Goal: Task Accomplishment & Management: Use online tool/utility

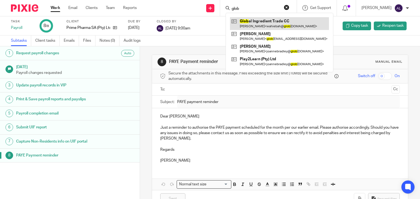
type input "glob"
click at [252, 17] on link at bounding box center [279, 23] width 99 height 13
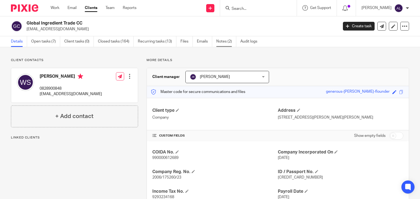
click at [221, 39] on link "Notes (2)" at bounding box center [226, 41] width 20 height 11
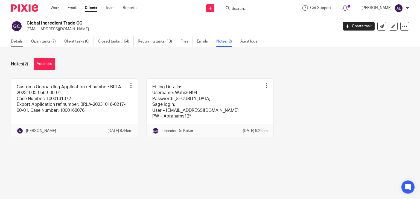
click at [15, 41] on link "Details" at bounding box center [19, 41] width 16 height 11
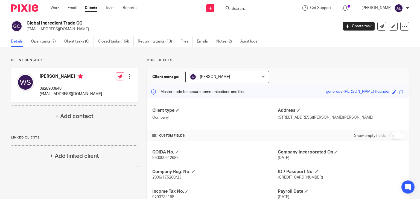
drag, startPoint x: 203, startPoint y: 42, endPoint x: 196, endPoint y: 44, distance: 7.8
click at [203, 42] on link "Emails" at bounding box center [204, 41] width 15 height 11
click at [49, 89] on p "0828900848" at bounding box center [71, 88] width 62 height 5
copy p "0828900848"
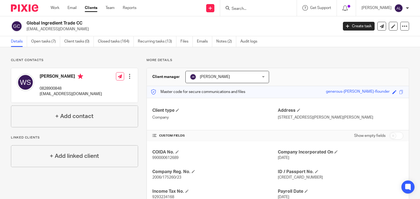
click at [67, 93] on p "wahiebah@globalitrade.co.za" at bounding box center [71, 93] width 62 height 5
copy div "wahiebah@globalitrade.co.za"
click at [39, 41] on link "Open tasks (7)" at bounding box center [45, 41] width 29 height 11
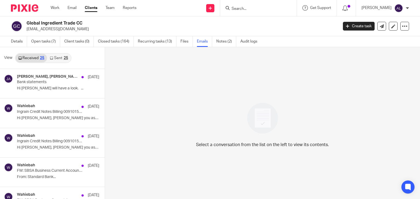
click at [57, 59] on link "Sent 25" at bounding box center [58, 58] width 23 height 9
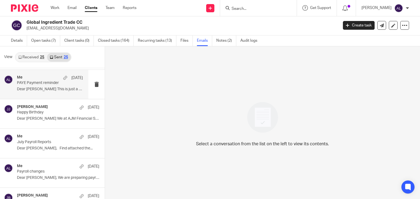
scroll to position [82, 0]
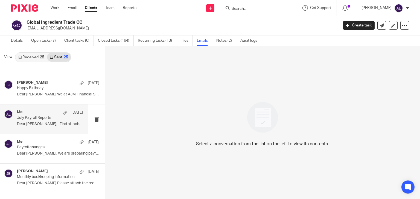
click at [41, 125] on p "Dear Wahiebah, Find attached the..." at bounding box center [50, 124] width 66 height 5
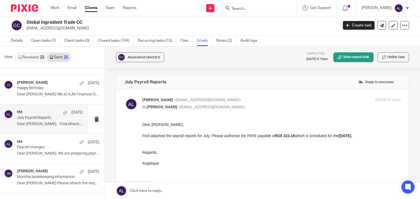
scroll to position [0, 0]
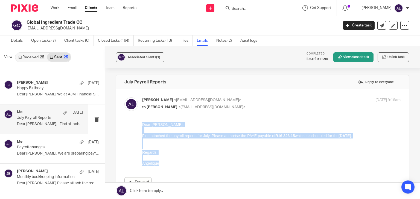
drag, startPoint x: 163, startPoint y: 166, endPoint x: 278, endPoint y: 249, distance: 142.0
click html "Dear Wahiebah, Find attached the payroll reports for July. Please authorise the…"
copy div "Dear Wahiebah, Find attached the payroll reports for July. Please authorise the…"
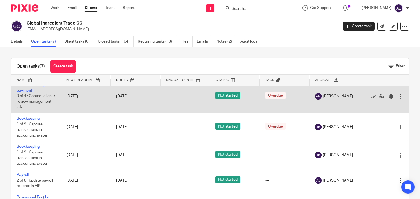
scroll to position [102, 0]
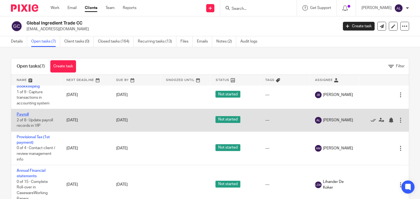
click at [27, 114] on link "Payroll" at bounding box center [23, 115] width 12 height 4
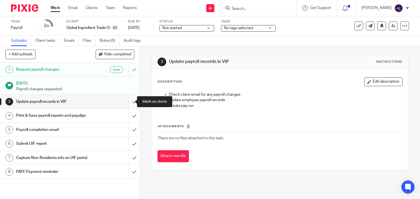
click at [126, 106] on input "submit" at bounding box center [70, 102] width 140 height 14
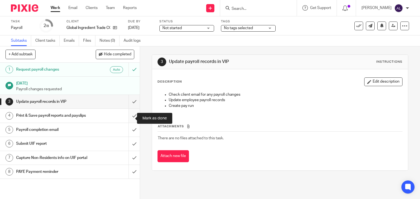
click at [126, 123] on input "submit" at bounding box center [70, 116] width 140 height 14
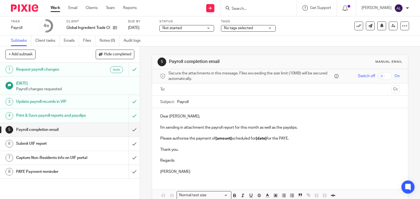
click at [172, 89] on input "text" at bounding box center [279, 90] width 219 height 6
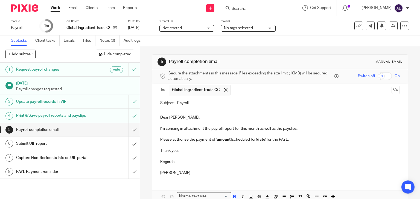
drag, startPoint x: 197, startPoint y: 175, endPoint x: 153, endPoint y: 114, distance: 74.9
click at [153, 114] on div "Dear Wahiebah, I'm sending in attachment the payroll report for this month as w…" at bounding box center [280, 145] width 256 height 70
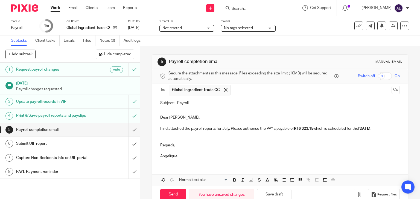
click at [177, 102] on input "Payroll" at bounding box center [288, 103] width 223 height 12
click at [201, 104] on input "August Payroll" at bounding box center [288, 103] width 223 height 12
type input "August Payroll Reports"
click at [223, 127] on p "Find attached the payroll reports for July. Please authorise the PAYE payable o…" at bounding box center [280, 128] width 240 height 5
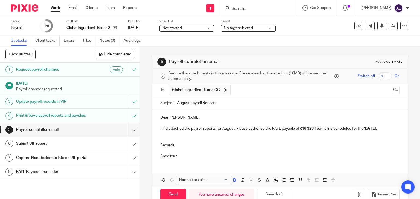
click at [319, 129] on p "Find attached the payroll reports for August. Please authorise the PAYE payable…" at bounding box center [280, 128] width 240 height 5
drag, startPoint x: 376, startPoint y: 128, endPoint x: 368, endPoint y: 127, distance: 7.4
click at [368, 127] on strong "06/08/2025" at bounding box center [369, 129] width 12 height 4
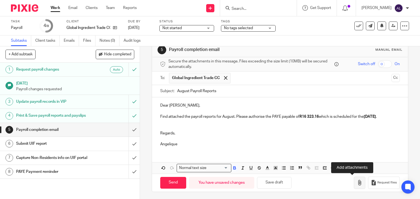
click at [356, 183] on icon "button" at bounding box center [358, 182] width 5 height 5
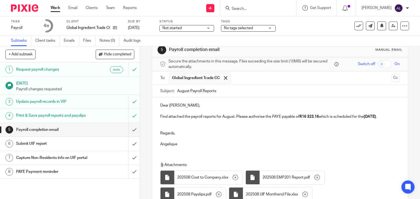
click at [190, 143] on p "Angelique" at bounding box center [280, 144] width 240 height 5
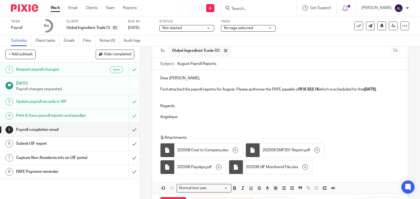
scroll to position [60, 0]
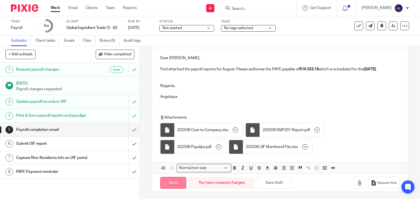
click at [178, 182] on input "Send" at bounding box center [173, 183] width 26 height 12
type input "Sent"
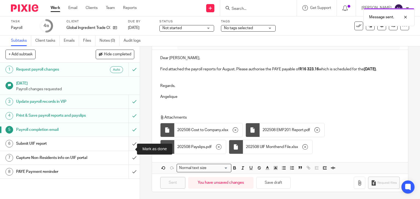
click at [129, 149] on input "submit" at bounding box center [70, 144] width 140 height 14
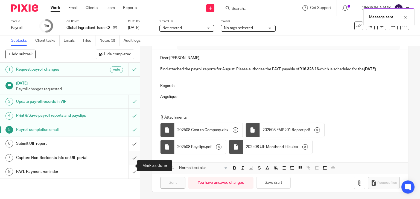
click at [129, 165] on input "submit" at bounding box center [70, 158] width 140 height 14
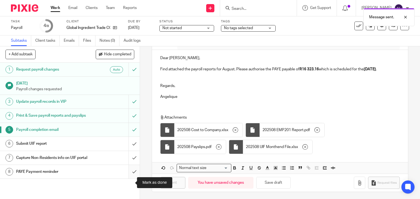
click at [128, 179] on input "submit" at bounding box center [70, 172] width 140 height 14
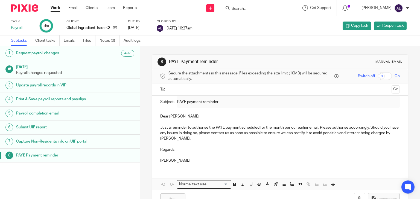
click at [239, 11] on div at bounding box center [258, 8] width 76 height 16
click at [240, 11] on input "Search" at bounding box center [255, 9] width 49 height 5
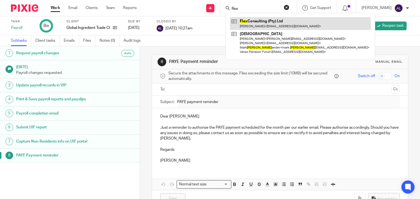
type input "flex"
click at [244, 22] on link at bounding box center [300, 23] width 141 height 13
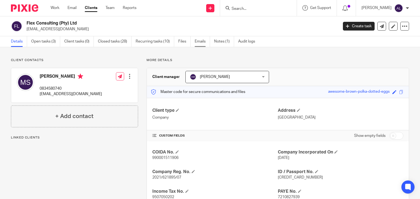
click at [198, 41] on link "Emails" at bounding box center [201, 41] width 15 height 11
click at [49, 86] on p "0834580740" at bounding box center [71, 88] width 62 height 5
copy p "0834580740"
click at [82, 94] on p "[EMAIL_ADDRESS][DOMAIN_NAME]" at bounding box center [71, 93] width 62 height 5
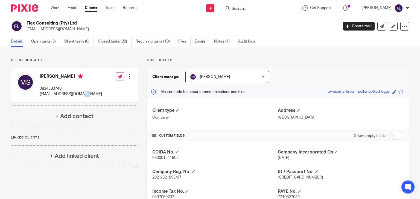
click at [82, 94] on p "[EMAIL_ADDRESS][DOMAIN_NAME]" at bounding box center [71, 93] width 62 height 5
copy div "[EMAIL_ADDRESS][DOMAIN_NAME]"
click at [38, 42] on link "Open tasks (3)" at bounding box center [45, 41] width 29 height 11
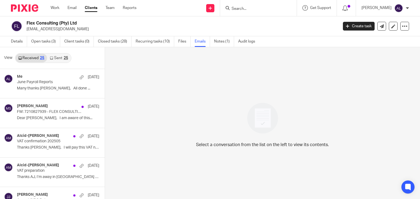
click at [57, 60] on link "Sent 25" at bounding box center [58, 58] width 23 height 9
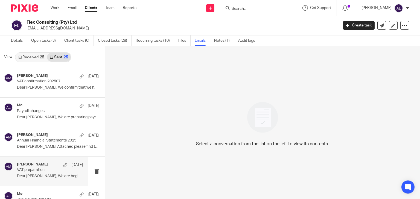
scroll to position [55, 0]
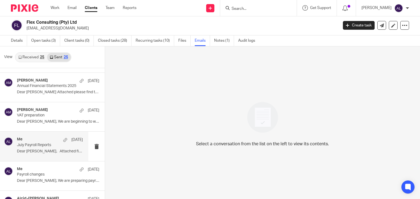
click at [43, 161] on div "Me 15 Jul July Payroll Reports Dear Mike, Attached find the payroll..." at bounding box center [44, 146] width 88 height 29
click at [39, 150] on p "Dear Mike, Attached find the payroll..." at bounding box center [50, 151] width 66 height 5
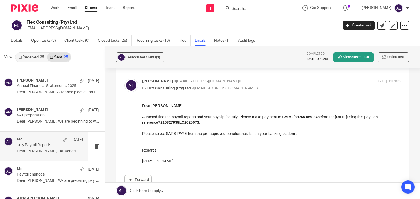
scroll to position [27, 0]
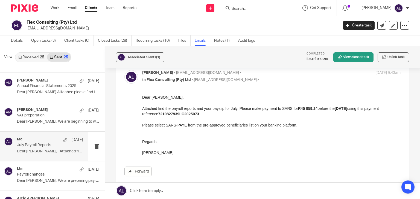
drag, startPoint x: 174, startPoint y: 155, endPoint x: 135, endPoint y: 98, distance: 69.2
click html "Dear Mike, Attached find the payroll reports and your payslip for July. Please …"
copy div "Dear Mike, Attached find the payroll reports and your payslip for July. Please …"
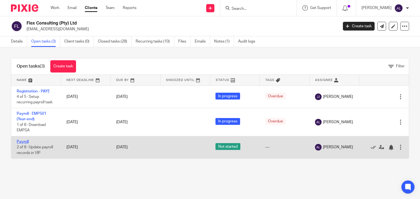
click at [19, 143] on link "Payroll" at bounding box center [23, 142] width 12 height 4
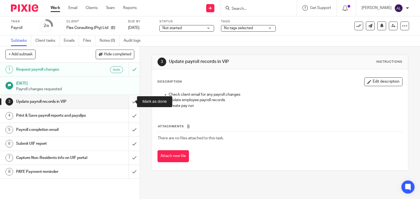
click at [130, 102] on input "submit" at bounding box center [70, 102] width 140 height 14
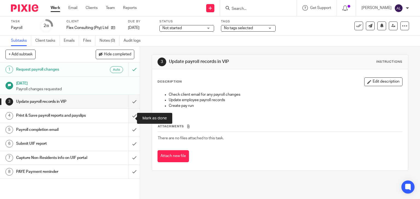
click at [129, 117] on input "submit" at bounding box center [70, 116] width 140 height 14
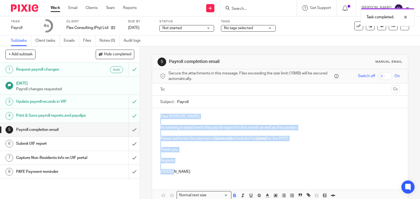
drag, startPoint x: 191, startPoint y: 172, endPoint x: 156, endPoint y: 116, distance: 65.6
click at [156, 116] on div "Dear [PERSON_NAME], I'm sending in attachment the payroll report for this month…" at bounding box center [280, 143] width 256 height 70
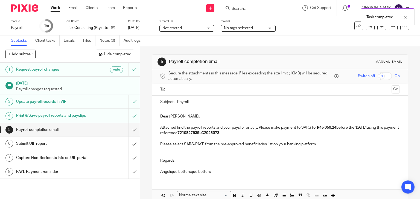
click at [176, 88] on input "text" at bounding box center [279, 90] width 219 height 6
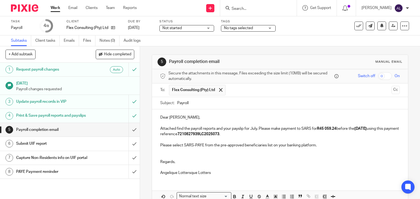
click at [219, 132] on strong "7210827939LC2025073" at bounding box center [198, 134] width 42 height 4
click at [226, 132] on p "Attached find the payroll reports and your payslip for July. Please make paymen…" at bounding box center [280, 131] width 240 height 11
click at [336, 128] on strong "R45 059.24" at bounding box center [326, 129] width 19 height 4
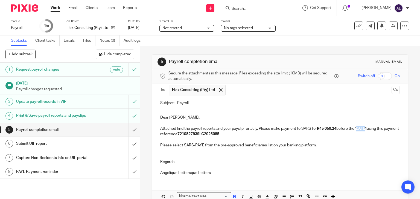
drag, startPoint x: 367, startPoint y: 128, endPoint x: 358, endPoint y: 128, distance: 8.2
click at [358, 128] on strong "07/08/2025" at bounding box center [360, 129] width 12 height 4
click at [177, 103] on input "Payroll" at bounding box center [288, 103] width 223 height 12
click at [208, 106] on input "August Payroll" at bounding box center [288, 103] width 223 height 12
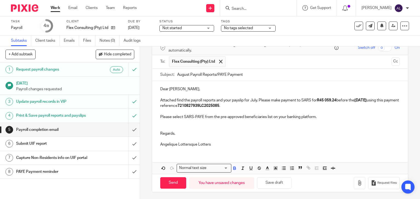
scroll to position [29, 0]
type input "August Payroll Reports/PAYE Payment"
click at [255, 100] on p "Attached find the payroll reports and your payslip for July. Please make paymen…" at bounding box center [280, 103] width 240 height 11
click at [254, 100] on p "Attached find the payroll reports and your payslip for July. Please make paymen…" at bounding box center [280, 103] width 240 height 11
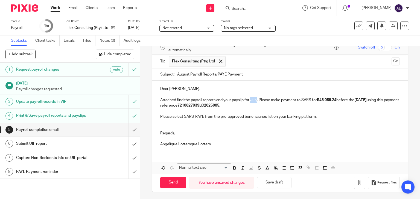
click at [254, 100] on p "Attached find the payroll reports and your payslip for July. Please make paymen…" at bounding box center [280, 103] width 240 height 11
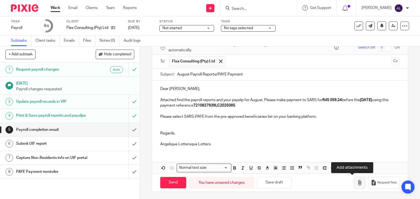
click at [355, 185] on button "button" at bounding box center [358, 183] width 11 height 12
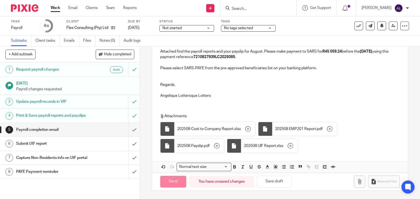
scroll to position [76, 0]
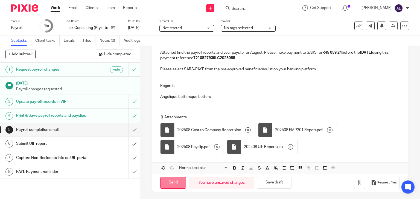
click at [167, 184] on input "Send" at bounding box center [173, 183] width 26 height 12
type input "Sent"
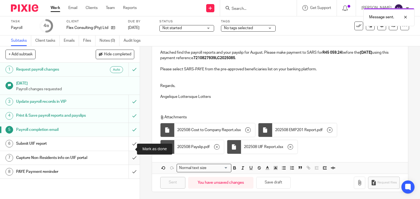
drag, startPoint x: 131, startPoint y: 150, endPoint x: 128, endPoint y: 161, distance: 11.7
click at [131, 150] on input "submit" at bounding box center [70, 144] width 140 height 14
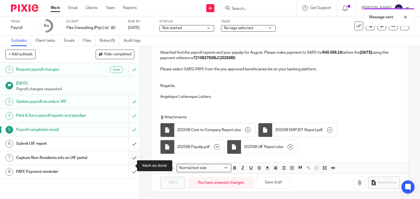
click at [126, 165] on input "submit" at bounding box center [70, 158] width 140 height 14
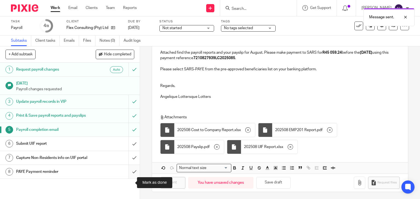
click at [130, 179] on input "submit" at bounding box center [70, 172] width 140 height 14
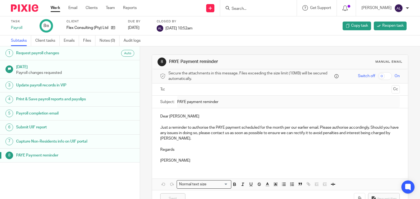
click at [243, 9] on input "Search" at bounding box center [255, 9] width 49 height 5
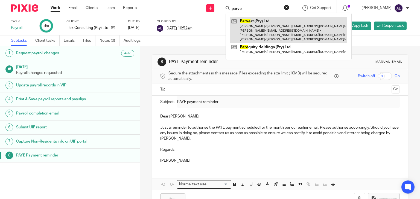
type input "parve"
click at [248, 22] on link at bounding box center [288, 30] width 117 height 26
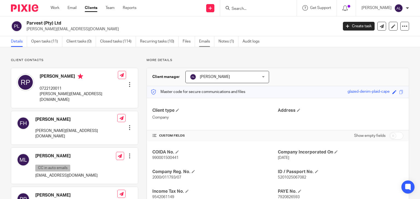
click at [205, 43] on link "Emails" at bounding box center [206, 41] width 15 height 11
click at [48, 44] on link "Open tasks (11)" at bounding box center [46, 41] width 31 height 11
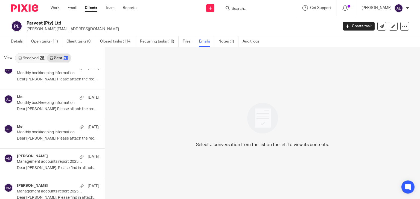
scroll to position [300, 0]
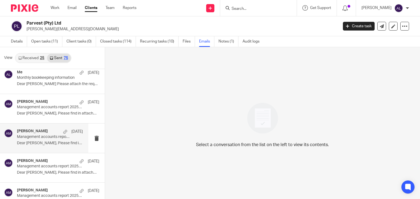
click at [43, 138] on p "Management accounts report 202506 - Parvest" at bounding box center [43, 137] width 53 height 5
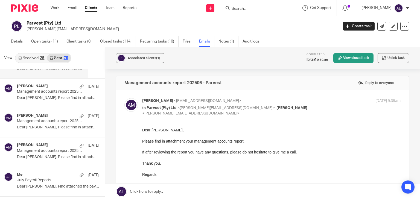
scroll to position [382, 0]
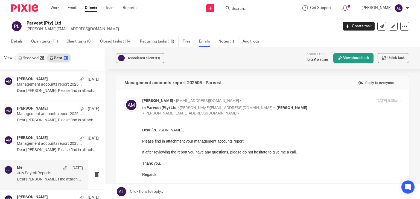
click at [54, 178] on p "Dear Robert, Find attached the payroll..." at bounding box center [50, 180] width 66 height 5
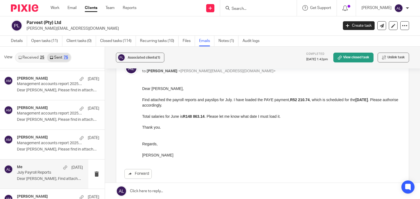
scroll to position [37, 0]
drag, startPoint x: 143, startPoint y: 91, endPoint x: 180, endPoint y: 152, distance: 71.0
click at [180, 152] on div "Dear [PERSON_NAME], Find attached the payroll reports and payslips for July. I …" at bounding box center [271, 121] width 258 height 72
copy div "Dear [PERSON_NAME], Find attached the payroll reports and payslips for July. I …"
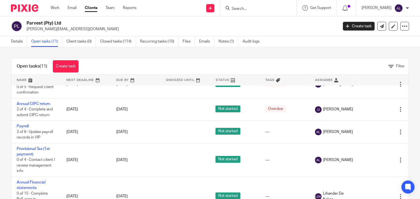
scroll to position [191, 0]
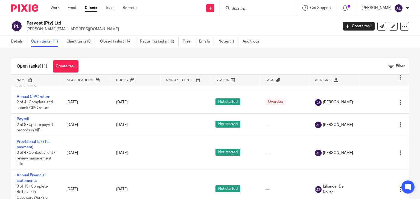
click at [26, 121] on link "Payroll" at bounding box center [23, 119] width 12 height 4
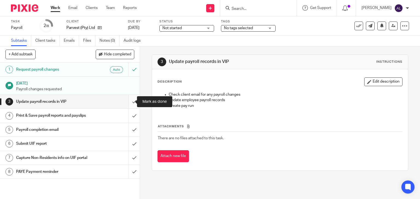
click at [131, 102] on input "submit" at bounding box center [70, 102] width 140 height 14
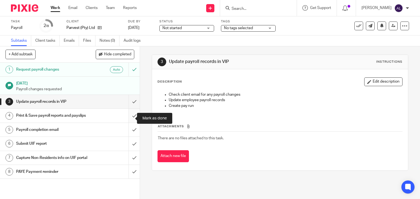
click at [131, 116] on input "submit" at bounding box center [70, 116] width 140 height 14
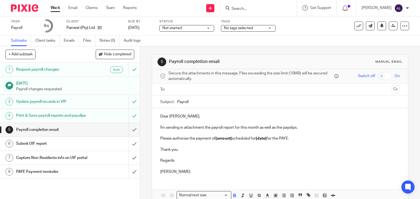
drag, startPoint x: 192, startPoint y: 173, endPoint x: 145, endPoint y: 103, distance: 84.1
click at [145, 103] on div "5 Payroll completion email Manual email Secure the attachments in this message.…" at bounding box center [280, 122] width 280 height 153
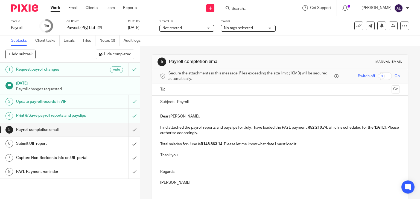
click at [173, 87] on input "text" at bounding box center [279, 90] width 219 height 6
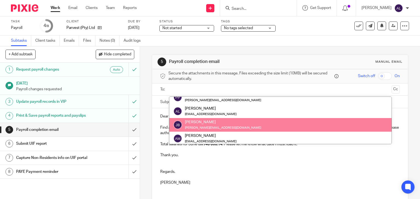
scroll to position [27, 0]
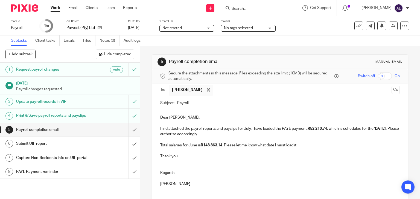
click at [175, 102] on div "Subject: Payroll" at bounding box center [280, 103] width 240 height 12
click at [175, 103] on div "Subject: Payroll" at bounding box center [280, 103] width 240 height 12
click at [177, 104] on input "Payroll" at bounding box center [288, 103] width 223 height 12
click at [207, 103] on input "August Payroll" at bounding box center [288, 103] width 223 height 12
type input "August Payroll Reports/PAYE Payment"
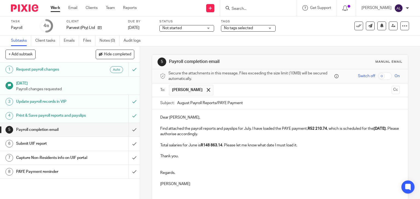
click at [249, 128] on p "Find attached the payroll reports and payslips for July. I have loaded the PAYE…" at bounding box center [280, 131] width 240 height 11
drag, startPoint x: 167, startPoint y: 136, endPoint x: 161, endPoint y: 135, distance: 5.6
click at [379, 131] on strong "06/08/2025" at bounding box center [385, 129] width 12 height 4
click at [192, 145] on p "Total salaries for June is R148 863.14 . Please let me know what date I must lo…" at bounding box center [280, 145] width 240 height 5
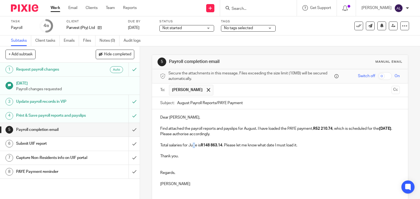
click at [192, 145] on p "Total salaries for June is R148 863.14 . Please let me know what date I must lo…" at bounding box center [280, 145] width 240 height 5
click at [191, 144] on p "Total salaries for June is R148 863.14 . Please let me know what date I must lo…" at bounding box center [280, 145] width 240 height 5
click at [190, 147] on p "Total salaries for June is R148 863.14 . Please let me know what date I must lo…" at bounding box center [280, 145] width 240 height 5
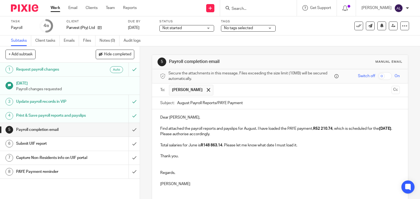
click at [190, 145] on p "Total salaries for June is R148 863.14 . Please let me know what date I must lo…" at bounding box center [280, 145] width 240 height 5
click at [194, 146] on p "Total salaries for June is R148 863.14 . Please let me know what date I must lo…" at bounding box center [280, 145] width 240 height 5
drag, startPoint x: 193, startPoint y: 163, endPoint x: 245, endPoint y: 153, distance: 52.4
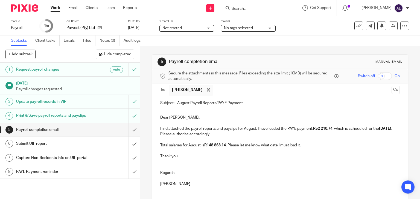
click at [193, 163] on p at bounding box center [280, 162] width 240 height 5
drag, startPoint x: 332, startPoint y: 129, endPoint x: 318, endPoint y: 127, distance: 14.0
click at [318, 127] on strong "R52 210.74" at bounding box center [322, 129] width 19 height 4
click at [241, 91] on input "text" at bounding box center [302, 90] width 173 height 11
click at [391, 90] on button "Cc" at bounding box center [395, 90] width 8 height 8
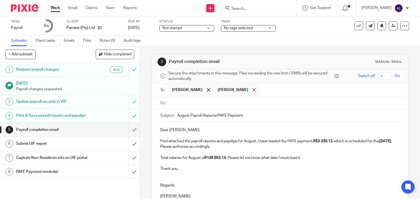
click at [252, 91] on span at bounding box center [254, 90] width 4 height 4
click at [240, 101] on input "text" at bounding box center [283, 103] width 227 height 6
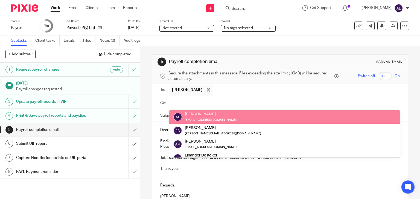
scroll to position [82, 0]
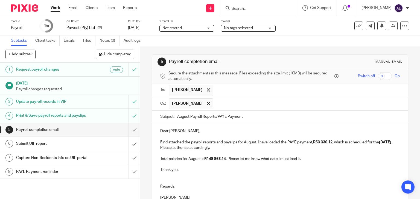
drag, startPoint x: 54, startPoint y: 195, endPoint x: 108, endPoint y: 188, distance: 55.4
click at [54, 195] on div "1 Request payroll changes Auto 15 Aug 2025 Payroll changes requested 3 Update p…" at bounding box center [70, 131] width 140 height 137
drag, startPoint x: 225, startPoint y: 160, endPoint x: 211, endPoint y: 160, distance: 14.5
click at [211, 160] on strong "R148 863.14" at bounding box center [215, 159] width 22 height 4
drag, startPoint x: 301, startPoint y: 159, endPoint x: 280, endPoint y: 159, distance: 21.0
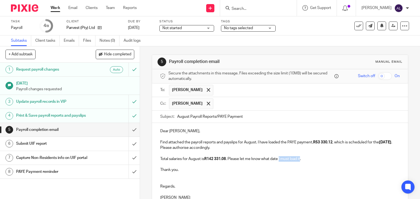
click at [280, 159] on p "Total salaries for August is R142 331.08 . Please let me know what date I must …" at bounding box center [280, 158] width 240 height 5
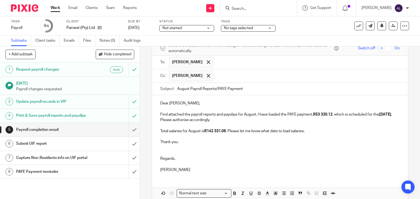
scroll to position [54, 0]
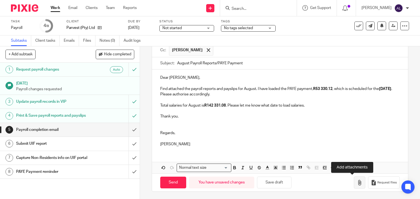
click at [356, 184] on icon "button" at bounding box center [358, 182] width 5 height 5
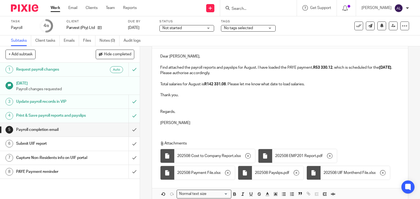
scroll to position [118, 0]
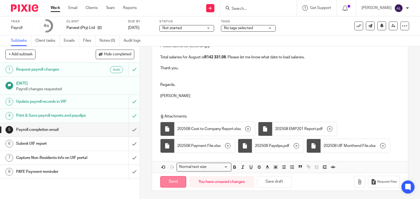
click at [169, 186] on input "Send" at bounding box center [173, 182] width 26 height 12
type input "Sent"
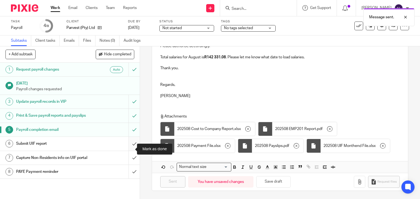
click at [128, 151] on input "submit" at bounding box center [70, 144] width 140 height 14
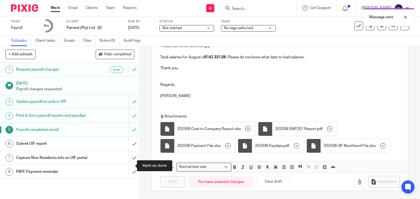
click at [128, 165] on input "submit" at bounding box center [70, 158] width 140 height 14
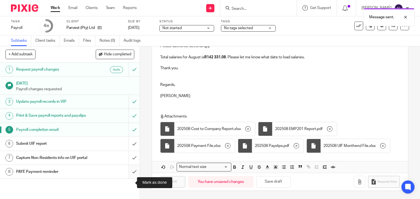
click at [127, 179] on input "submit" at bounding box center [70, 172] width 140 height 14
